Goal: Information Seeking & Learning: Learn about a topic

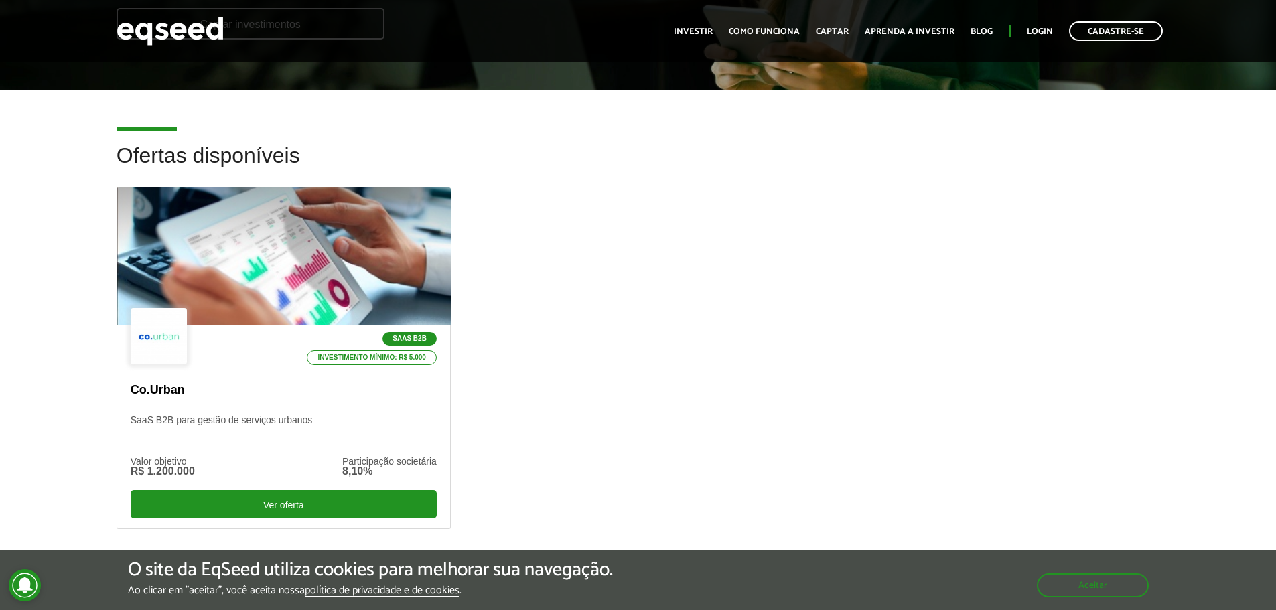
scroll to position [402, 0]
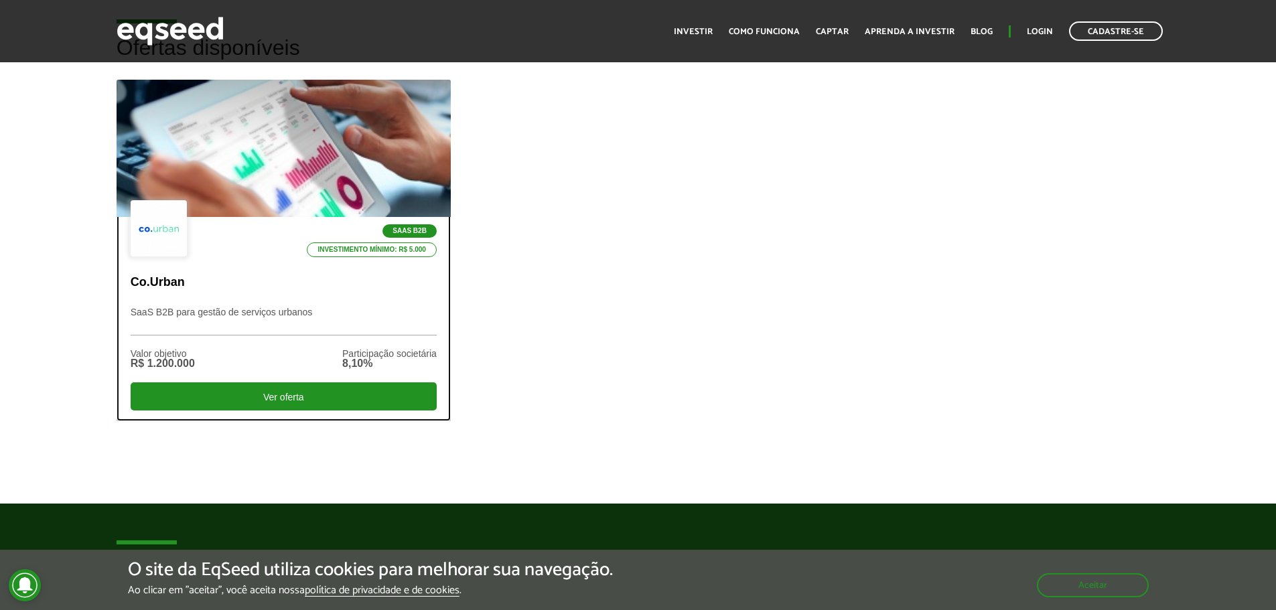
click at [279, 228] on div "SaaS B2B Investimento mínimo: R$ 5.000" at bounding box center [284, 229] width 306 height 58
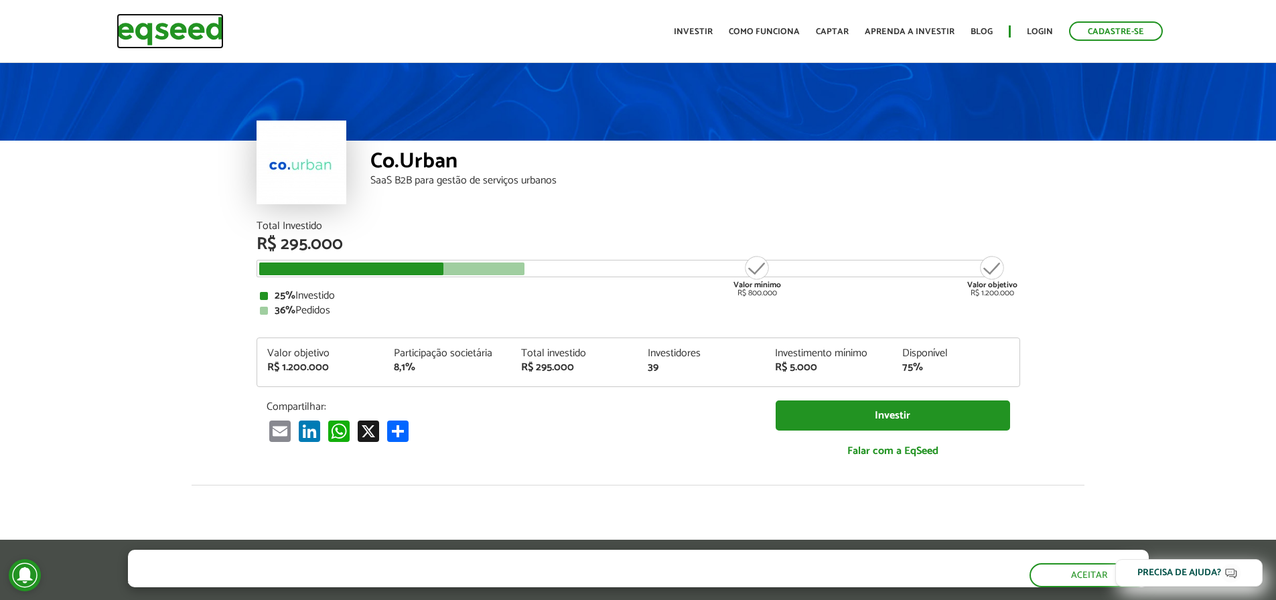
click at [184, 29] on img at bounding box center [170, 31] width 107 height 36
